Goal: Use online tool/utility: Utilize a website feature to perform a specific function

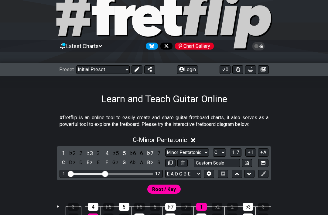
scroll to position [50, 0]
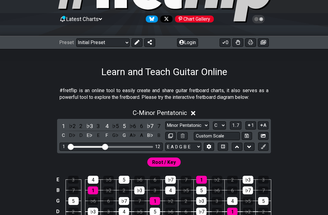
click at [190, 146] on select "E A D G B E E A D G B E E A D G B E B E A D F♯ B A D G C E A D A D G B E E♭ A♭ …" at bounding box center [183, 147] width 36 height 8
click at [237, 125] on span "1..7" at bounding box center [235, 125] width 7 height 5
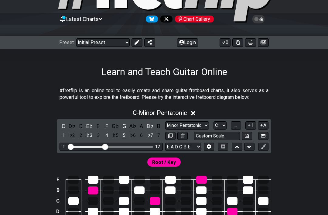
click at [237, 125] on span "..." at bounding box center [236, 125] width 3 height 5
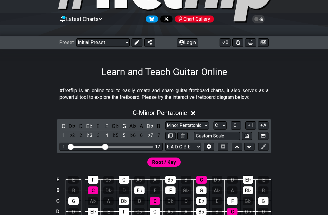
click at [248, 126] on icon at bounding box center [250, 125] width 6 height 5
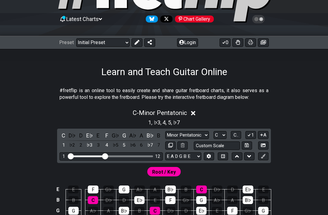
click at [249, 136] on icon at bounding box center [250, 135] width 6 height 5
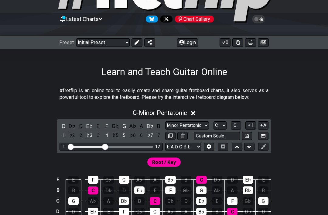
click at [237, 127] on span "C.." at bounding box center [236, 125] width 5 height 5
click at [236, 125] on span "1..7" at bounding box center [235, 125] width 7 height 5
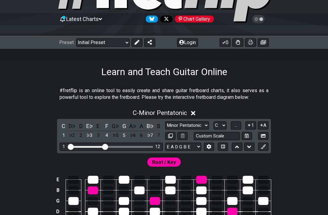
click at [237, 125] on span "..." at bounding box center [236, 125] width 3 height 5
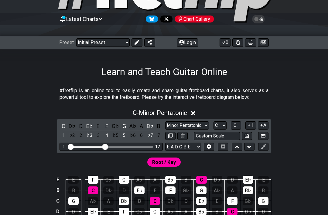
click at [264, 150] on button at bounding box center [263, 147] width 10 height 8
click at [252, 147] on button at bounding box center [249, 147] width 10 height 8
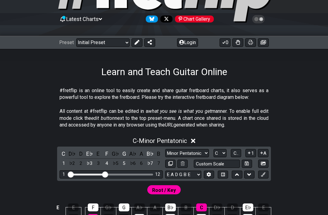
click at [247, 174] on button at bounding box center [249, 175] width 10 height 8
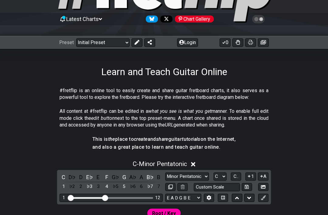
click at [192, 161] on div "C - Minor Pentatonic" at bounding box center [164, 162] width 328 height 11
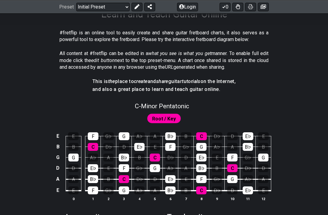
scroll to position [95, 0]
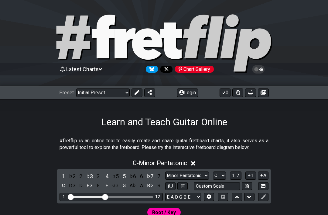
scroll to position [70, 0]
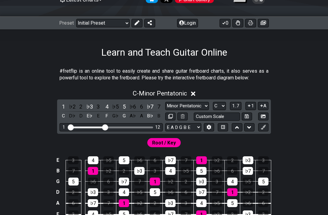
click at [244, 129] on button at bounding box center [249, 127] width 10 height 8
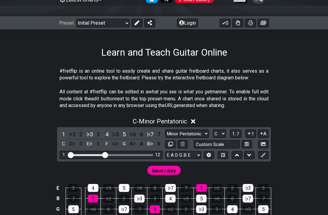
click at [236, 157] on icon at bounding box center [237, 155] width 4 height 6
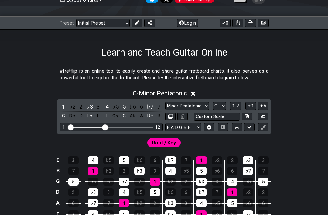
click at [236, 127] on icon at bounding box center [237, 127] width 4 height 6
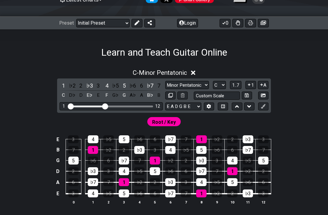
click at [235, 107] on button at bounding box center [237, 106] width 10 height 8
click at [252, 107] on button at bounding box center [249, 106] width 10 height 8
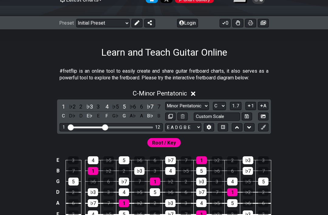
click at [235, 129] on icon at bounding box center [237, 127] width 4 height 6
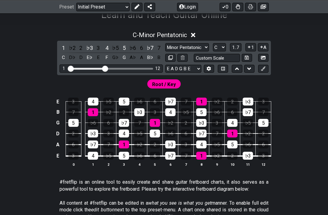
scroll to position [107, 0]
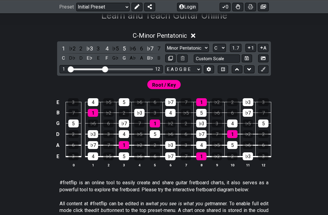
click at [151, 71] on div "1 12" at bounding box center [111, 69] width 103 height 8
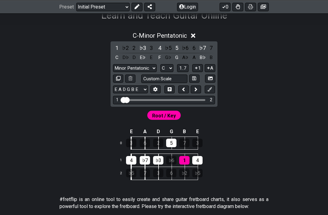
click at [202, 102] on div "1 2" at bounding box center [164, 100] width 102 height 8
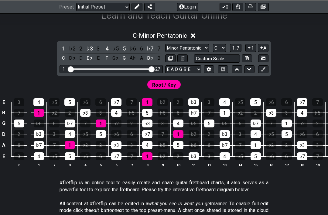
click at [227, 56] on input "Custom Scale" at bounding box center [217, 58] width 46 height 8
click at [195, 47] on select "Minor Pentatonic Click to edit Minor Pentatonic Major Pentatonic Minor Blues Ma…" at bounding box center [187, 48] width 44 height 8
type input "Custom Scale"
select select "Click to edit"
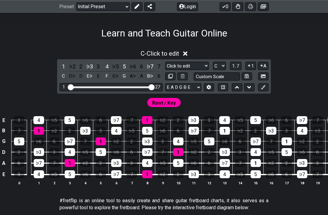
scroll to position [89, 0]
click at [66, 75] on div "C" at bounding box center [64, 76] width 8 height 8
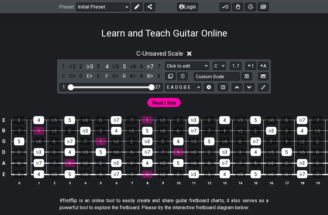
click at [63, 76] on div "C" at bounding box center [64, 76] width 8 height 8
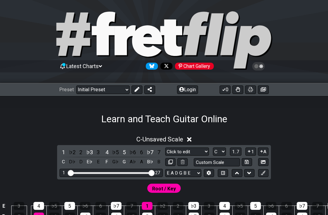
scroll to position [0, 0]
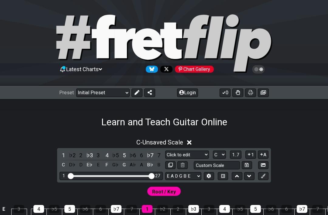
click at [75, 164] on div "D♭" at bounding box center [72, 165] width 8 height 8
click at [73, 166] on div "D♭" at bounding box center [72, 165] width 8 height 8
click at [95, 88] on select "Welcome to #fretflip! Initial Preset Custom Preset Minor Pentatonic Major Penta…" at bounding box center [103, 92] width 54 height 9
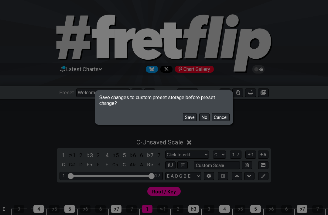
click at [189, 119] on button "Save" at bounding box center [190, 117] width 14 height 8
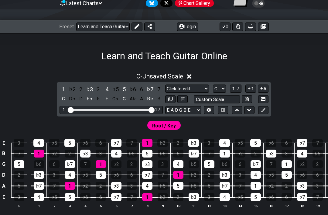
scroll to position [66, 0]
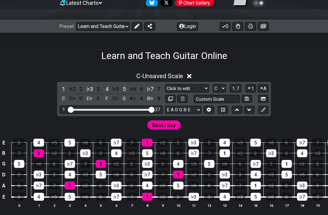
click at [94, 30] on select "Welcome to #fretflip! Initial Preset Learn and Teach Guitar Online Minor Pentat…" at bounding box center [103, 26] width 54 height 9
select select "/welcome"
select select "Minor Pentatonic"
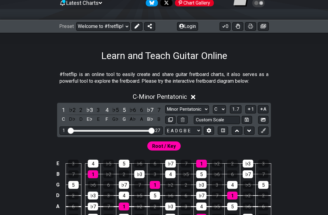
click at [68, 119] on div "D♭" at bounding box center [72, 119] width 8 height 8
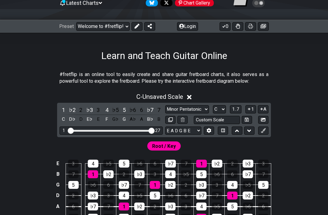
click at [62, 118] on div "C" at bounding box center [64, 119] width 8 height 8
click at [61, 118] on div "C" at bounding box center [64, 119] width 8 height 8
click at [79, 117] on div "D" at bounding box center [81, 119] width 8 height 8
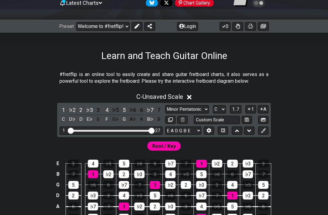
click at [71, 117] on div "D♭" at bounding box center [72, 119] width 8 height 8
click at [71, 116] on div "C♯" at bounding box center [72, 119] width 8 height 8
click at [217, 109] on select "A♭ A A♯ B♭ B C C♯ D♭ D D♯ E♭ E F F♯ G♭ G G♯" at bounding box center [219, 109] width 13 height 8
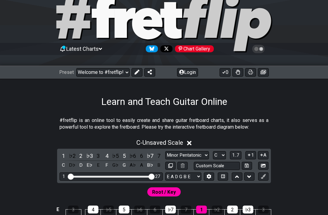
scroll to position [0, 0]
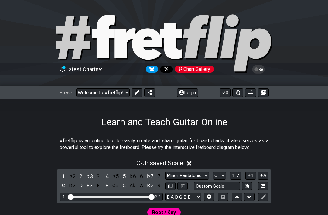
click at [95, 95] on select "Welcome to #fretflip! Initial Preset Learn and Teach Guitar Online Minor Pentat…" at bounding box center [103, 92] width 54 height 9
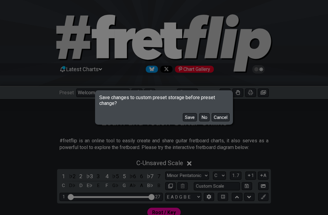
click at [185, 118] on button "Save" at bounding box center [190, 117] width 14 height 8
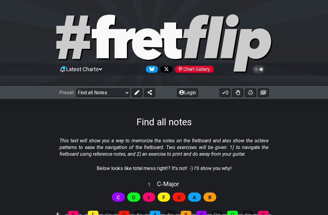
click at [92, 93] on select "Welcome to #fretflip! Initial Preset Learn and Teach Guitar Online Minor Pentat…" at bounding box center [103, 92] width 54 height 9
select select "/how-to-solo"
select select "C"
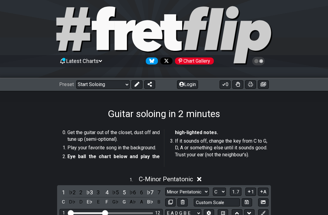
scroll to position [97, 0]
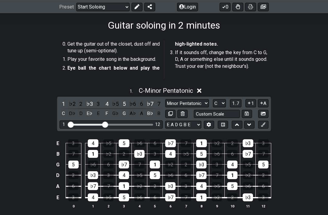
click at [66, 114] on div "C" at bounding box center [64, 113] width 8 height 8
click at [66, 113] on div "C" at bounding box center [64, 113] width 8 height 8
click at [73, 112] on div "D♭" at bounding box center [72, 113] width 8 height 8
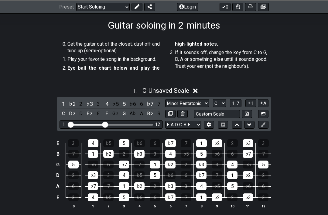
click at [74, 111] on div "D♭" at bounding box center [72, 113] width 8 height 8
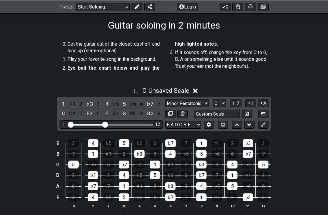
click at [71, 109] on div "C♯" at bounding box center [72, 113] width 8 height 8
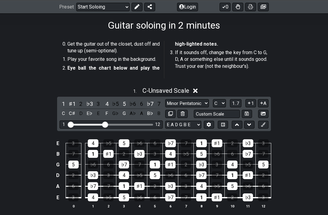
click at [73, 110] on div "C♯" at bounding box center [72, 113] width 8 height 8
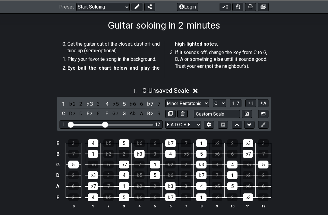
click at [220, 99] on select "A♭ A A♯ B♭ B C C♯ D♭ D D♯ E♭ E F F♯ G♭ G G♯" at bounding box center [219, 103] width 13 height 8
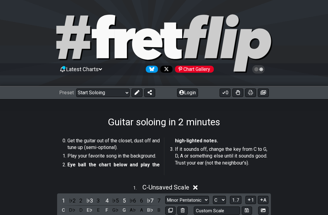
click at [96, 90] on select "Welcome to #fretflip! Initial Preset Learn and Teach Guitar Online Minor Pentat…" at bounding box center [103, 92] width 54 height 9
select select "/how-to-solo"
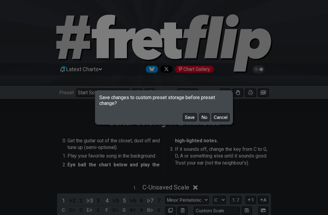
click at [185, 116] on button "Save" at bounding box center [190, 117] width 14 height 8
select select "A"
select select "/guitar-scales-generator"
select select "A"
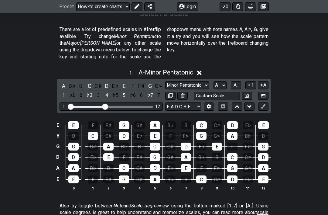
scroll to position [155, 0]
click at [219, 92] on input "Custom Scale" at bounding box center [217, 96] width 46 height 8
click at [219, 81] on select "A♭ A A♯ B♭ B C C♯ D♭ D D♯ E♭ E F F♯ G♭ G G♯" at bounding box center [220, 85] width 13 height 8
type input "Custom Scale"
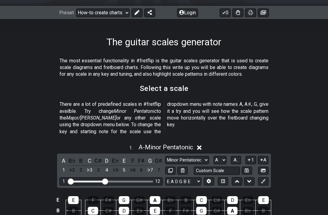
scroll to position [66, 0]
